Goal: Check status

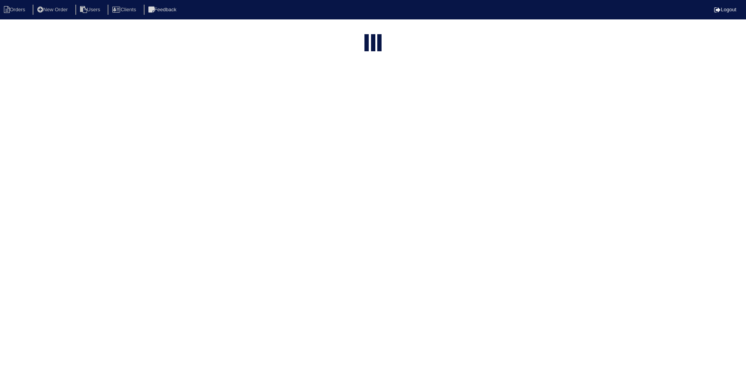
select select "15"
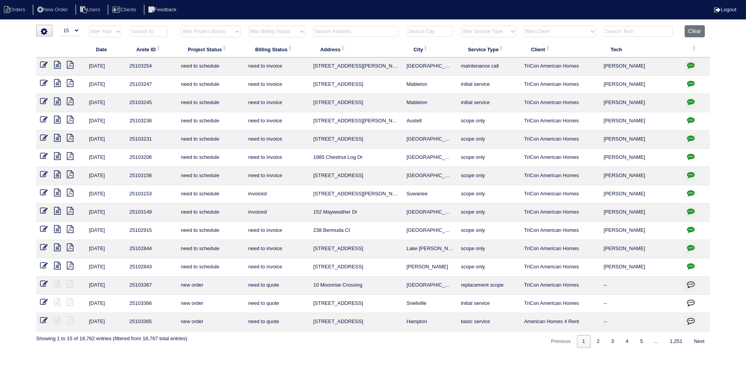
drag, startPoint x: 343, startPoint y: 37, endPoint x: 343, endPoint y: 32, distance: 5.1
click at [343, 33] on th at bounding box center [355, 33] width 93 height 16
click at [377, 30] on input "text" at bounding box center [356, 31] width 86 height 11
click at [375, 31] on input "text" at bounding box center [356, 31] width 86 height 11
type input "2051"
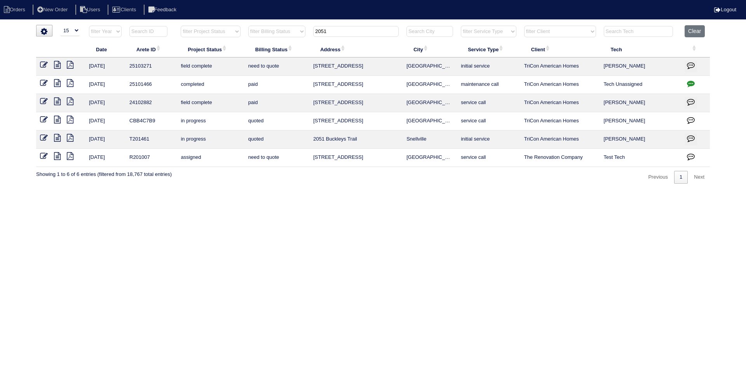
click at [57, 64] on icon at bounding box center [57, 65] width 7 height 8
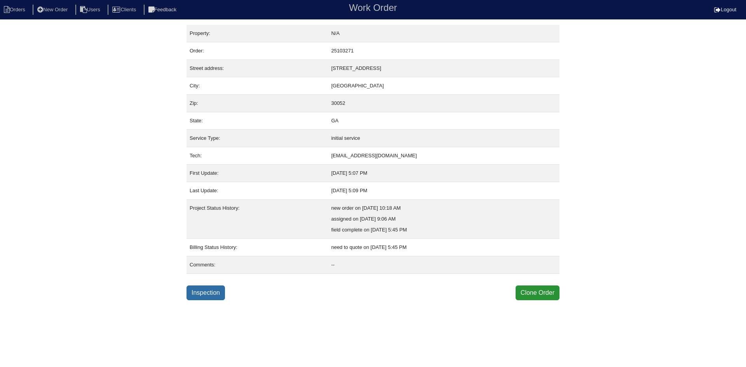
click at [216, 296] on link "Inspection" at bounding box center [206, 293] width 38 height 15
click at [197, 295] on link "Inspection" at bounding box center [206, 293] width 38 height 15
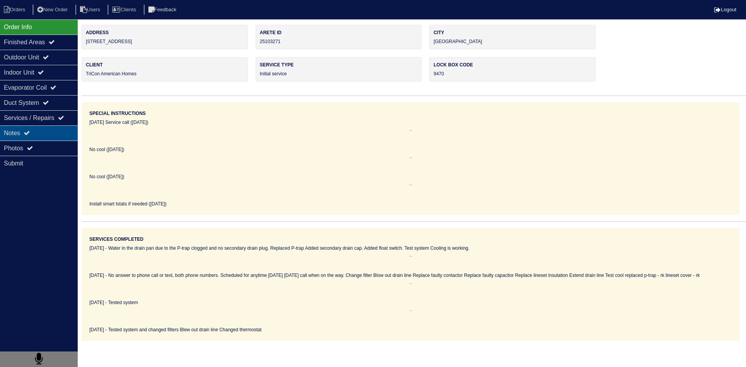
click at [43, 135] on div "Notes" at bounding box center [39, 133] width 78 height 15
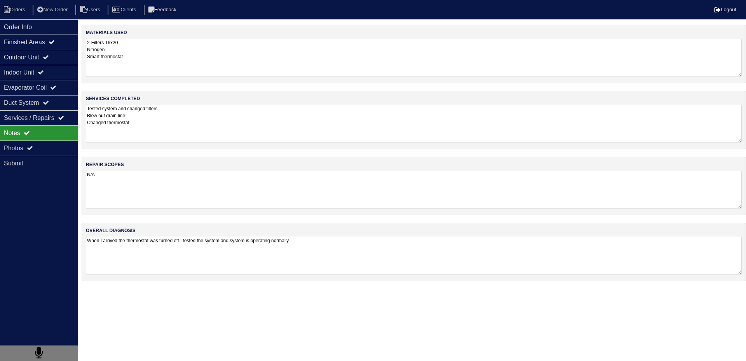
click at [186, 116] on textarea "Tested system and changed filters Blew out drain line Changed thermostat" at bounding box center [414, 123] width 656 height 39
click at [15, 60] on div "Outdoor Unit" at bounding box center [39, 57] width 78 height 15
